Goal: Task Accomplishment & Management: Use online tool/utility

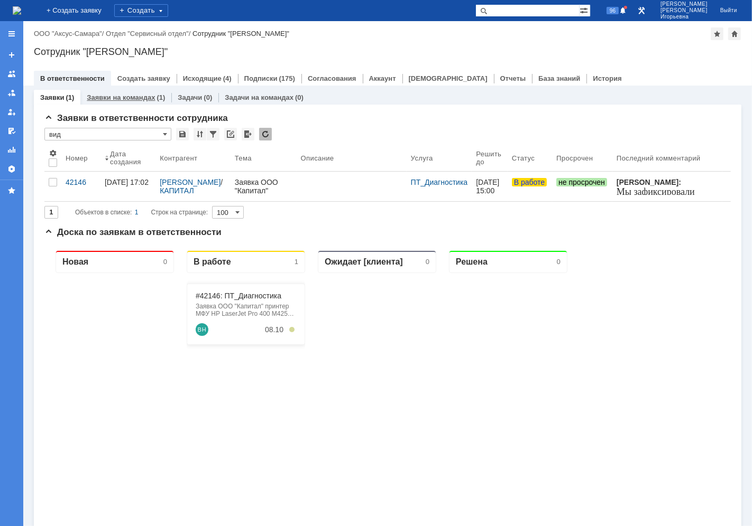
click at [132, 97] on link "Заявки на командах" at bounding box center [121, 98] width 68 height 8
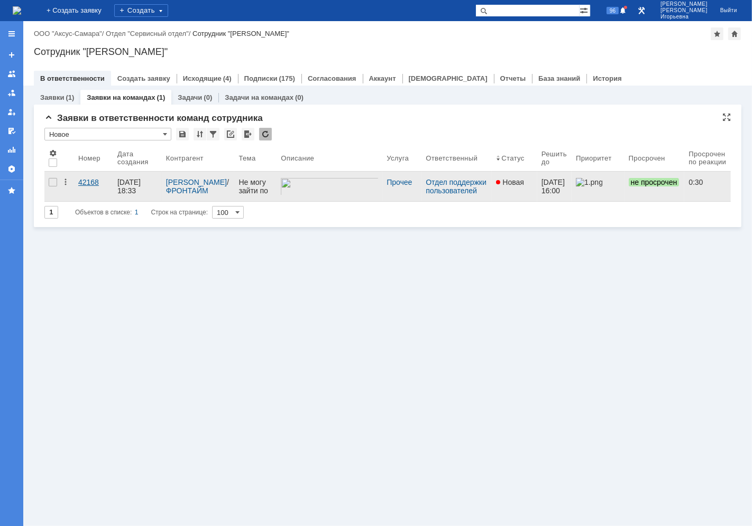
click at [88, 187] on div "42168" at bounding box center [93, 182] width 31 height 8
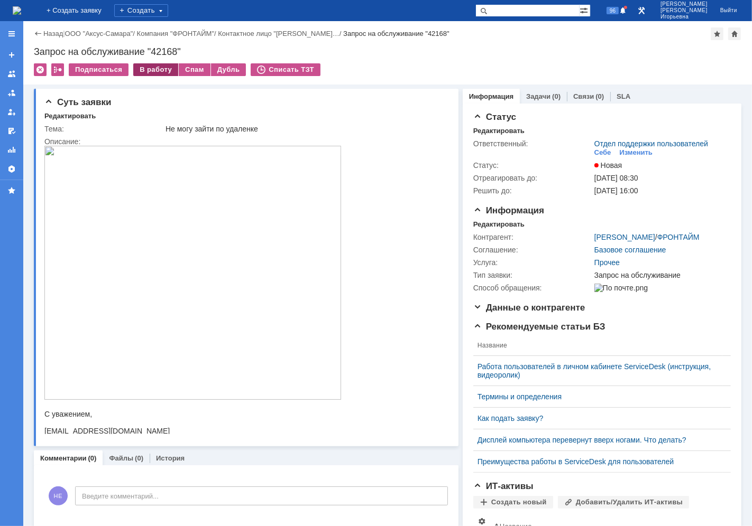
click at [152, 72] on div "В работу" at bounding box center [155, 69] width 45 height 13
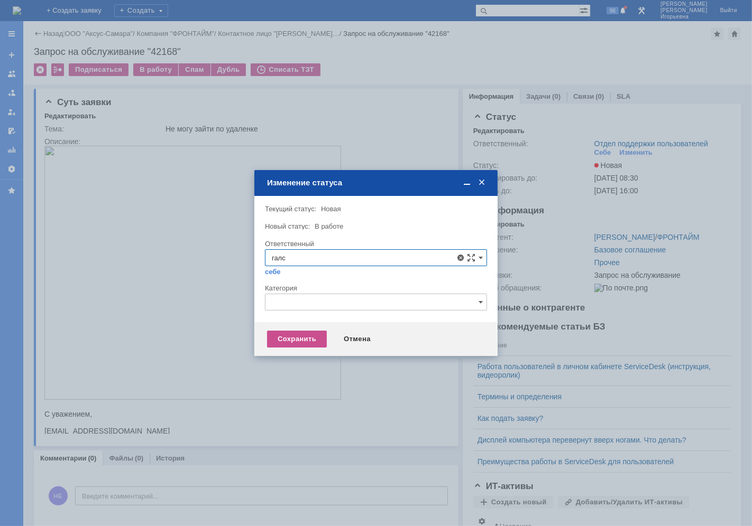
click at [299, 334] on span "[PERSON_NAME]" at bounding box center [376, 334] width 208 height 8
type input "[PERSON_NAME]"
click at [293, 338] on div "Сохранить" at bounding box center [297, 339] width 60 height 17
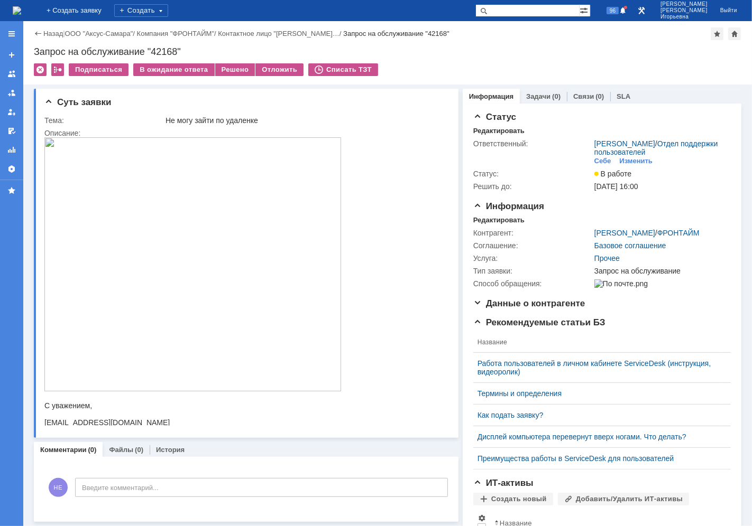
click at [161, 50] on div "Запрос на обслуживание "42168"" at bounding box center [387, 52] width 707 height 11
copy div "42168"
click at [21, 12] on img at bounding box center [17, 10] width 8 height 8
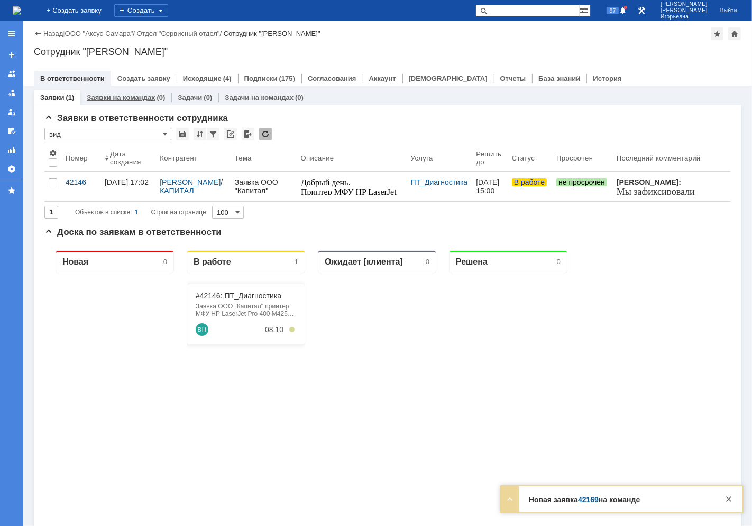
click at [114, 97] on link "Заявки на командах" at bounding box center [121, 98] width 68 height 8
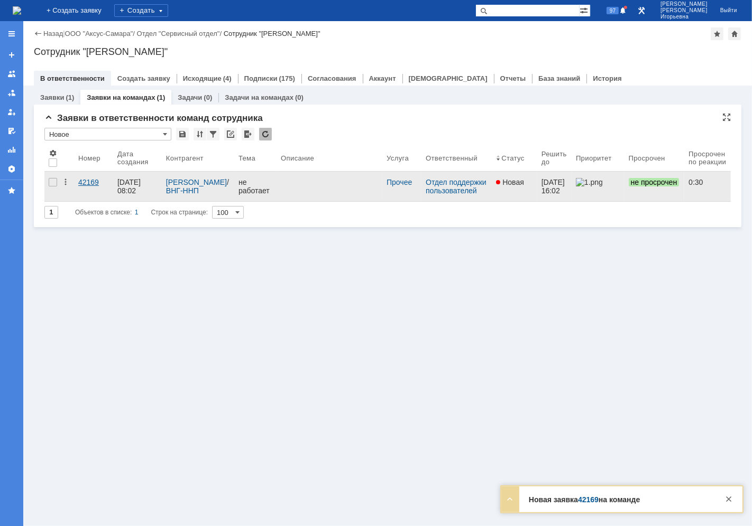
click at [87, 187] on div "42169" at bounding box center [93, 182] width 31 height 8
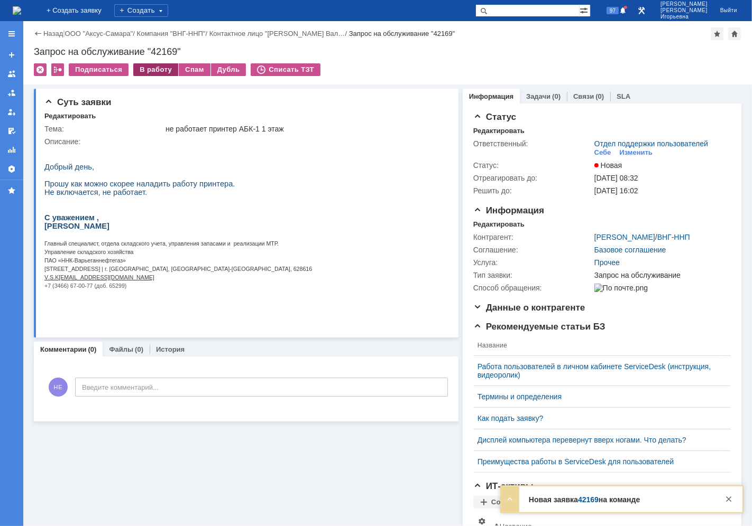
click at [157, 71] on div "В работу" at bounding box center [155, 69] width 45 height 13
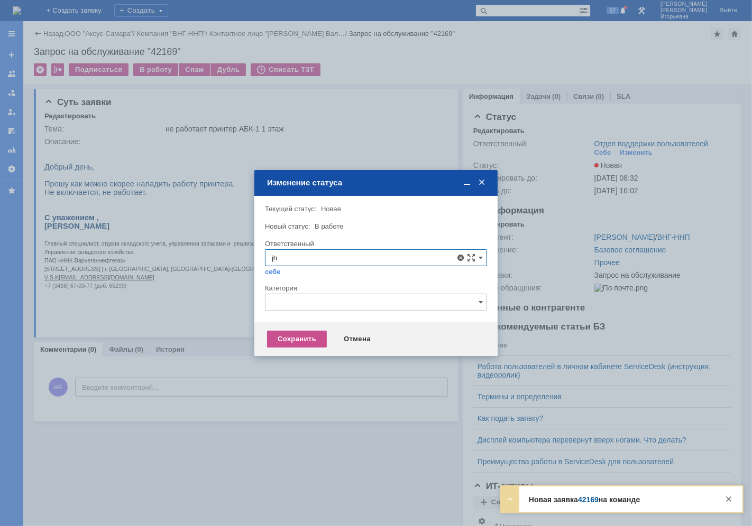
type input "j"
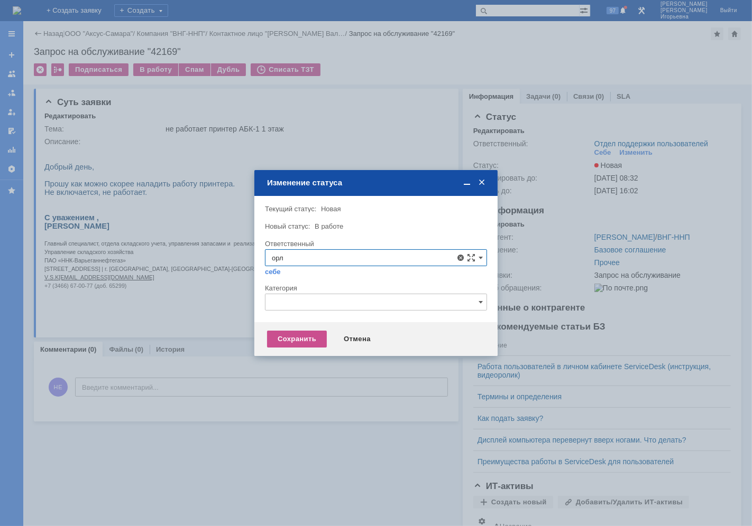
click at [297, 333] on span "[PERSON_NAME]" at bounding box center [376, 334] width 208 height 8
type input "[PERSON_NAME]"
click at [299, 337] on div "Сохранить" at bounding box center [297, 339] width 60 height 17
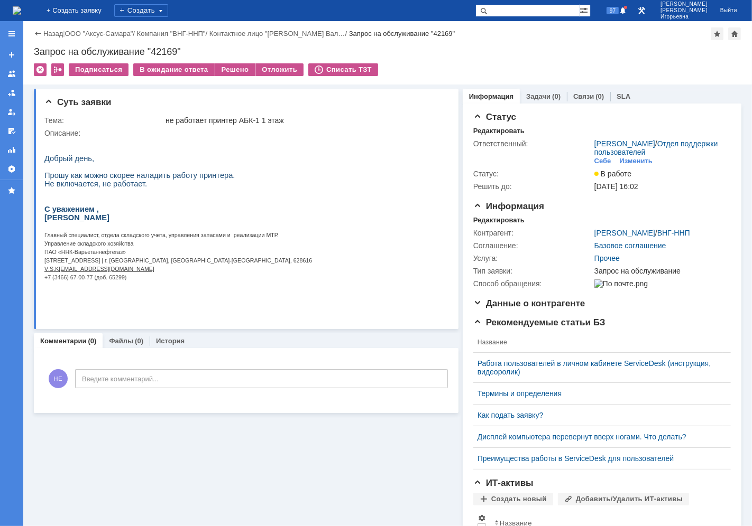
click at [167, 47] on div "Запрос на обслуживание "42169"" at bounding box center [387, 52] width 707 height 11
copy div "42169"
click at [21, 7] on img at bounding box center [17, 10] width 8 height 8
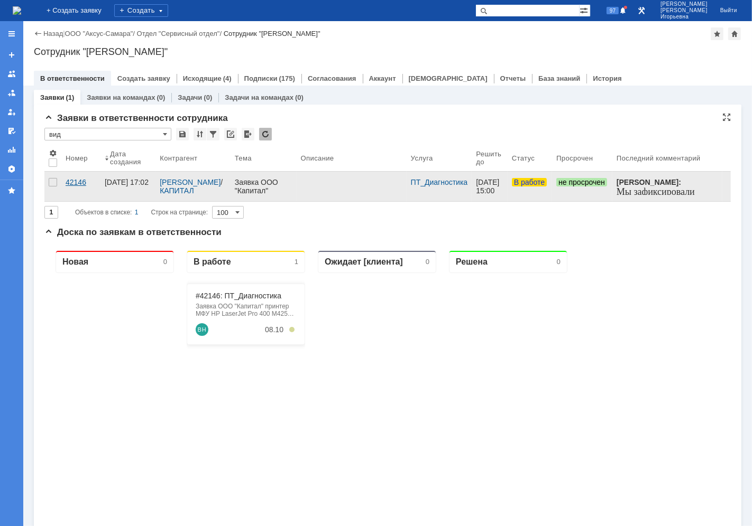
click at [72, 181] on div "42146" at bounding box center [81, 182] width 31 height 8
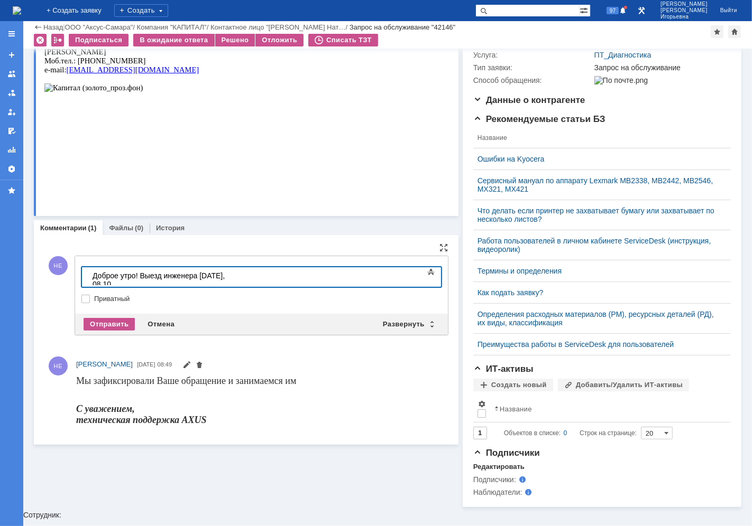
scroll to position [167, 0]
click at [112, 331] on div "Отправить" at bounding box center [109, 325] width 51 height 13
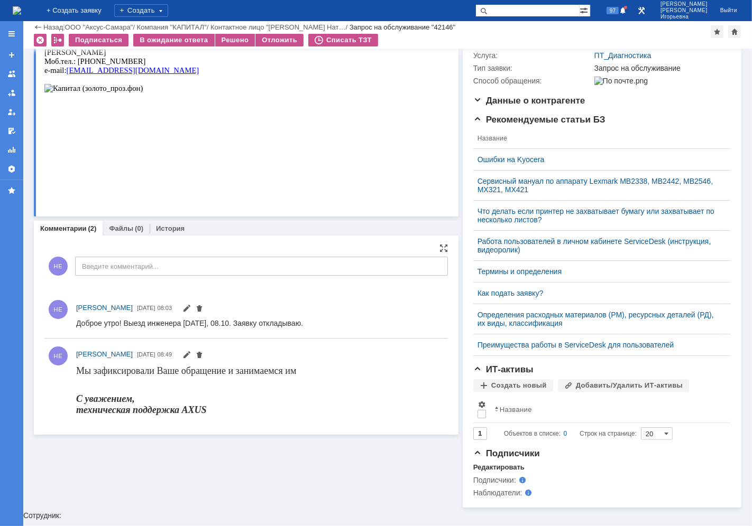
scroll to position [0, 0]
click at [281, 40] on div "Отложить" at bounding box center [279, 40] width 48 height 13
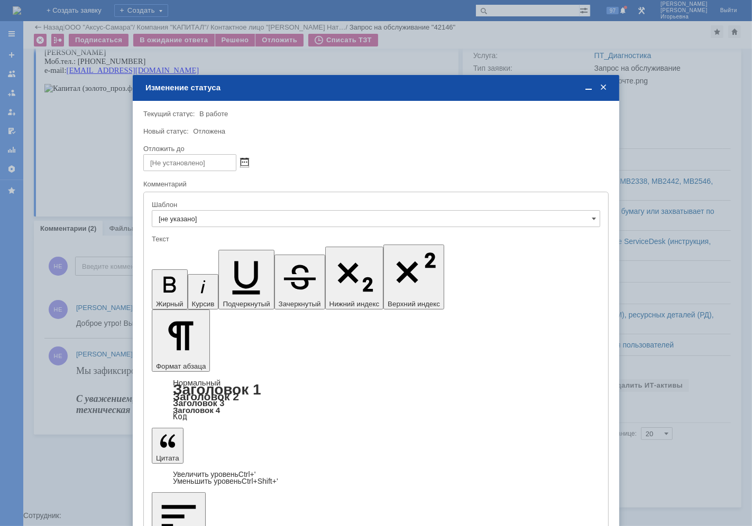
click at [242, 159] on span at bounding box center [245, 163] width 8 height 8
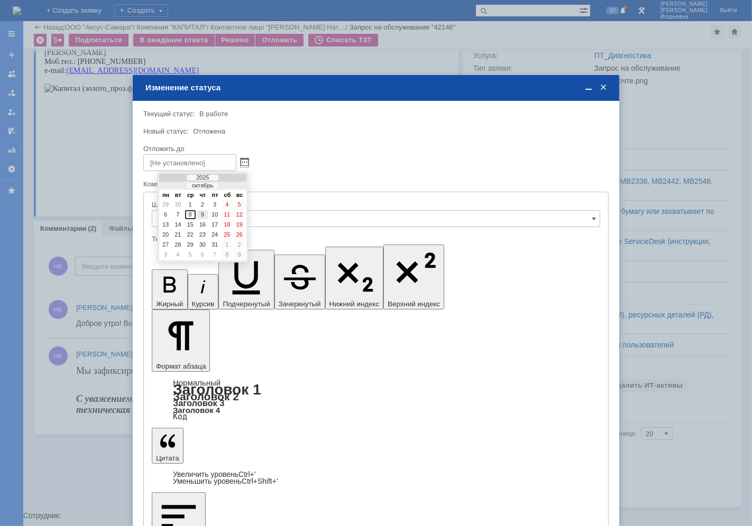
click at [202, 211] on div "9" at bounding box center [202, 214] width 11 height 9
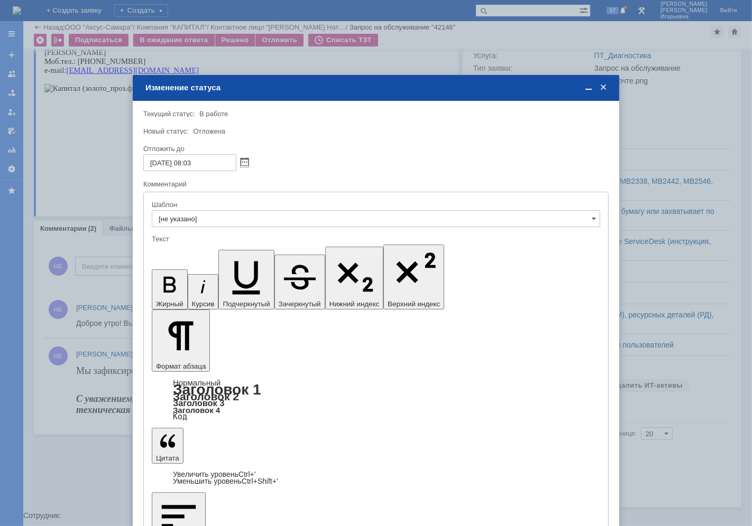
click at [191, 161] on input "[DATE] 08:03" at bounding box center [189, 162] width 93 height 17
type input "[DATE] 10:03"
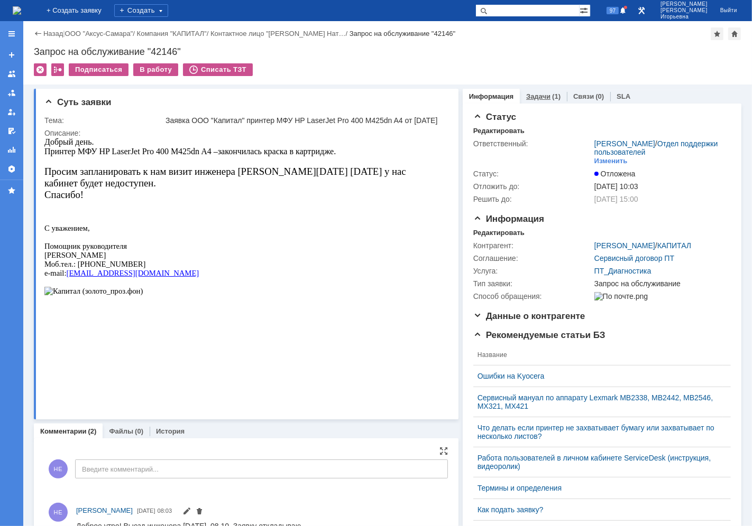
click at [532, 96] on link "Задачи" at bounding box center [538, 97] width 24 height 8
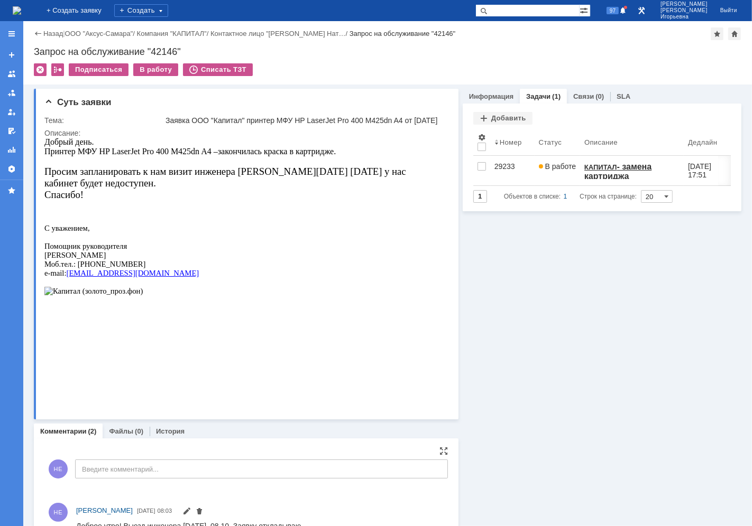
click at [21, 13] on img at bounding box center [17, 10] width 8 height 8
